Goal: Find specific page/section: Find specific page/section

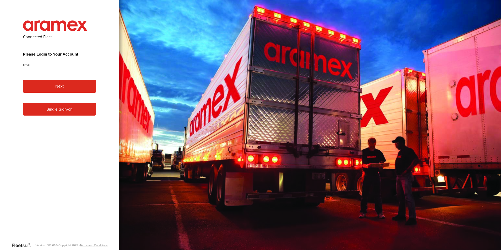
click at [78, 137] on form "Connected Fleet Please Login to Your Account Email Enter a valid login email ad…" at bounding box center [59, 128] width 89 height 230
click at [78, 114] on link "Single Sign-on" at bounding box center [59, 109] width 73 height 13
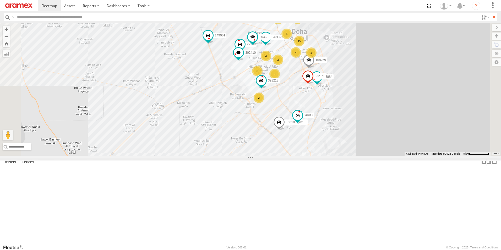
drag, startPoint x: 307, startPoint y: 204, endPoint x: 300, endPoint y: 178, distance: 27.6
click at [300, 156] on div "256320 26917 155180- [PERSON_NAME] 168269 149061 303908 128715 2 3 3 15 303381 …" at bounding box center [250, 89] width 501 height 133
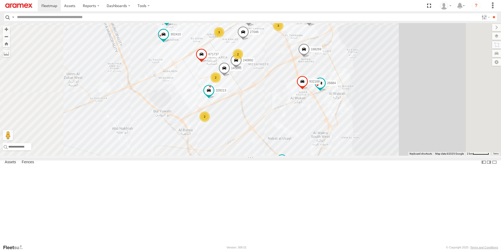
drag, startPoint x: 283, startPoint y: 120, endPoint x: 294, endPoint y: 161, distance: 42.6
click at [294, 156] on div "256320 26917 155180- [PERSON_NAME] 168269 149061 303908 128715 303381 932168 26…" at bounding box center [250, 89] width 501 height 133
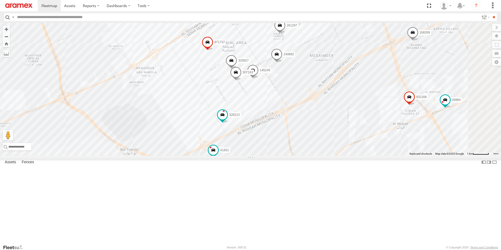
drag, startPoint x: 319, startPoint y: 222, endPoint x: 318, endPoint y: 177, distance: 45.1
click at [318, 156] on div "256320 26917 155180- [PERSON_NAME] 168269 149061 303908 128715 303381 932168 26…" at bounding box center [250, 89] width 501 height 133
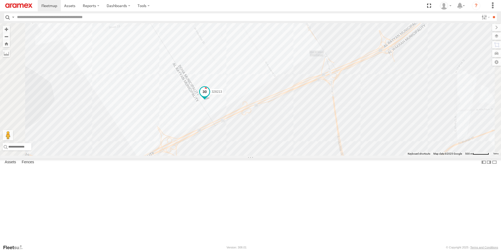
click at [209, 97] on span at bounding box center [204, 91] width 9 height 9
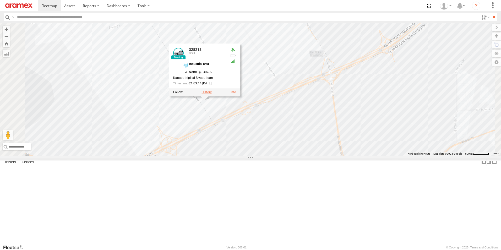
click at [212, 94] on label at bounding box center [206, 93] width 10 height 4
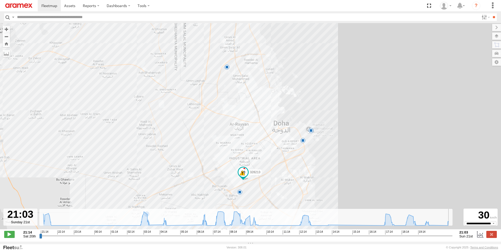
drag, startPoint x: 41, startPoint y: 238, endPoint x: 460, endPoint y: 237, distance: 418.9
type input "**********"
click at [452, 237] on input "range" at bounding box center [245, 235] width 413 height 5
